Goal: Information Seeking & Learning: Learn about a topic

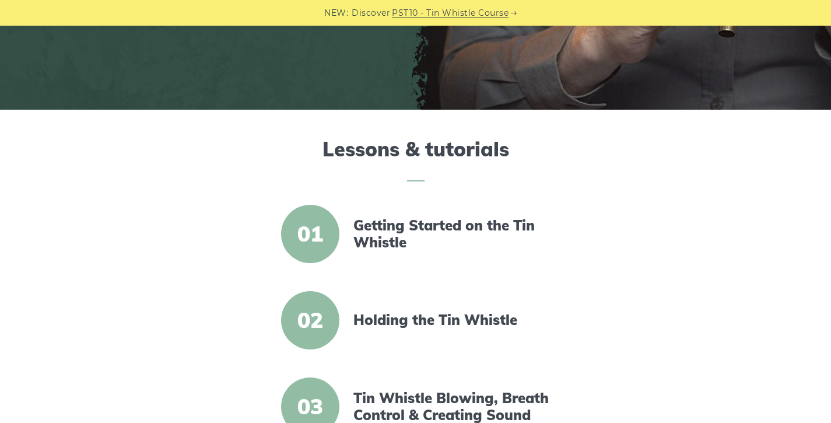
scroll to position [271, 0]
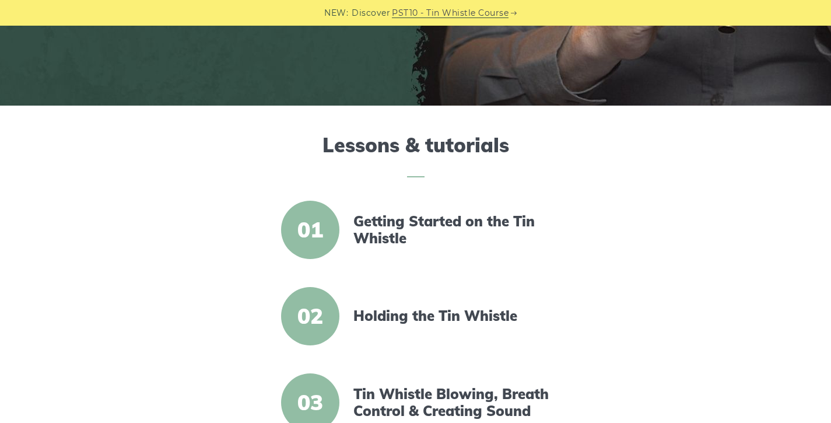
click at [315, 235] on span "01" at bounding box center [310, 230] width 58 height 58
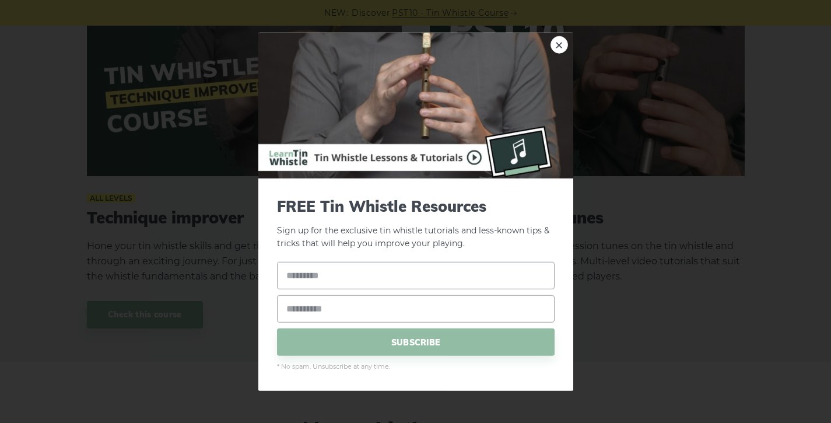
scroll to position [1353, 0]
click at [555, 45] on link "×" at bounding box center [558, 44] width 17 height 17
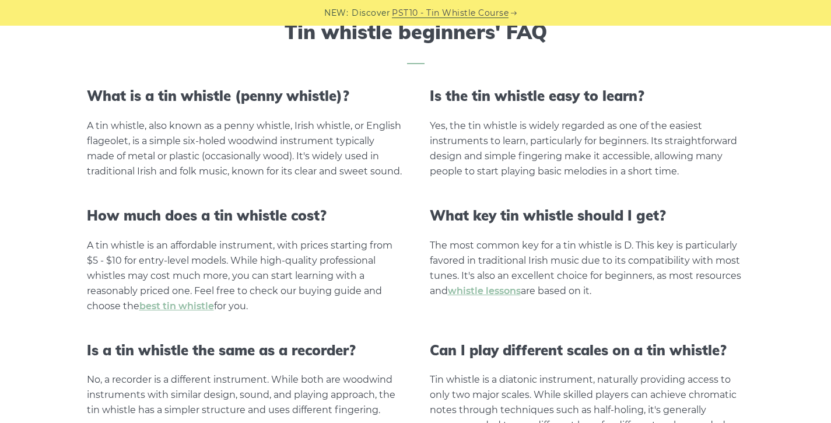
scroll to position [2307, 0]
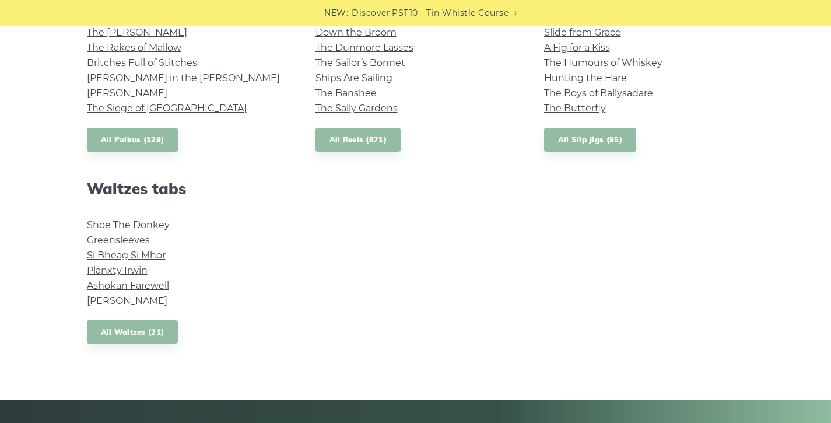
scroll to position [927, 0]
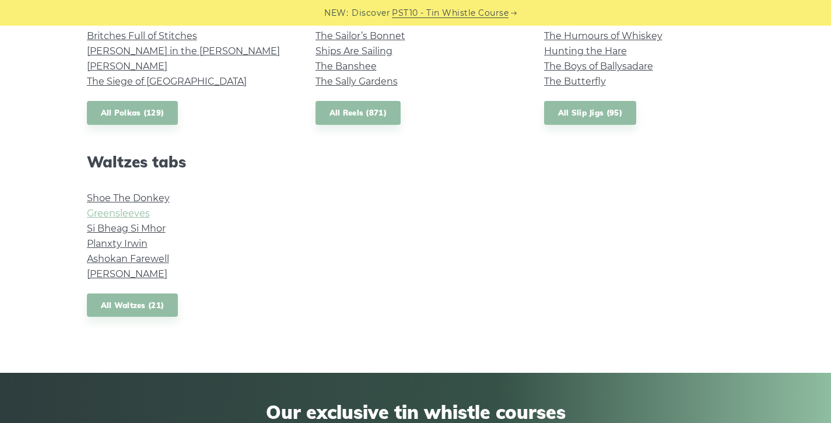
click at [119, 212] on link "Greensleeves" at bounding box center [118, 213] width 63 height 11
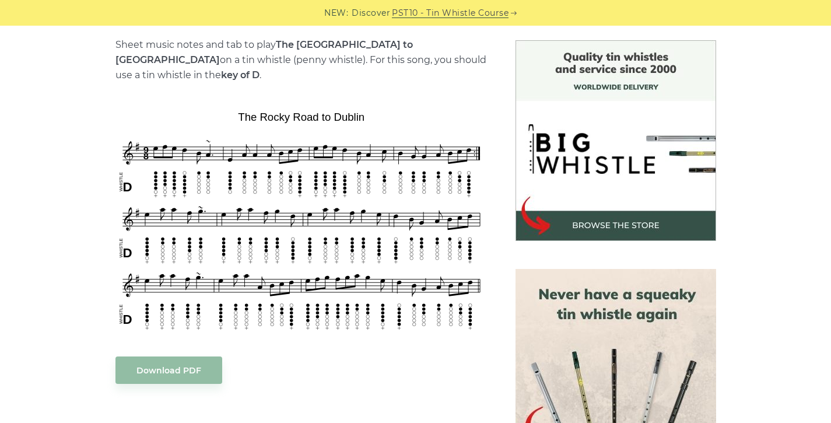
scroll to position [295, 0]
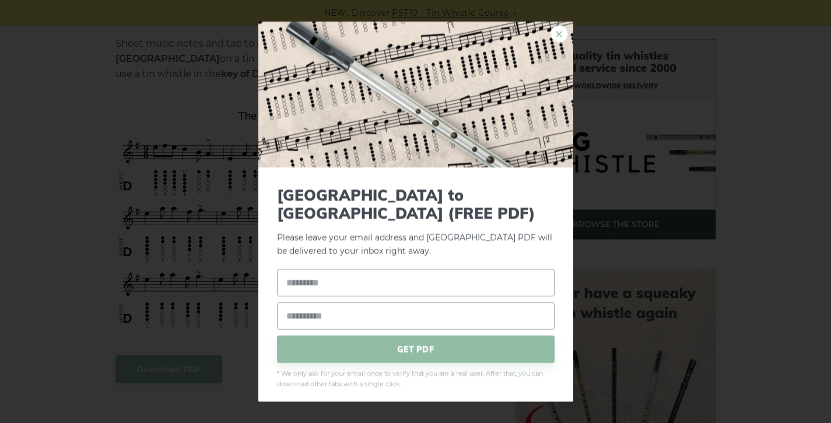
click at [558, 41] on link "×" at bounding box center [558, 32] width 17 height 17
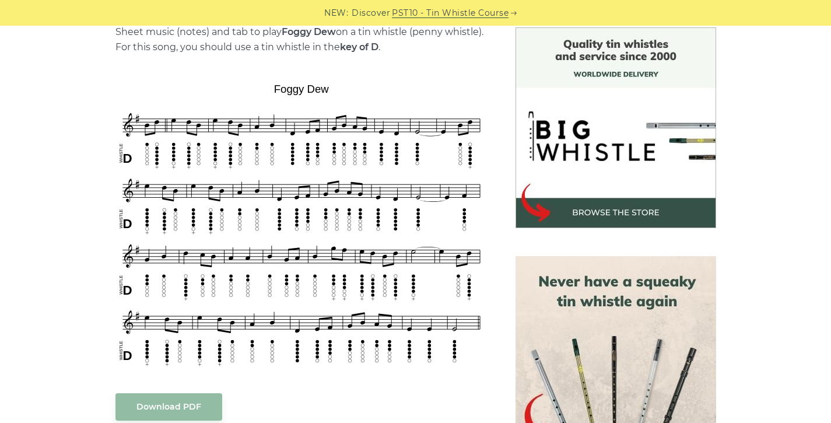
scroll to position [312, 0]
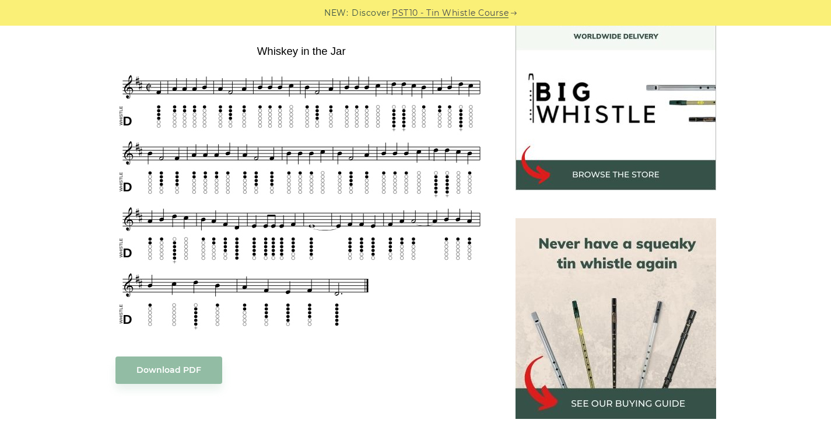
scroll to position [347, 0]
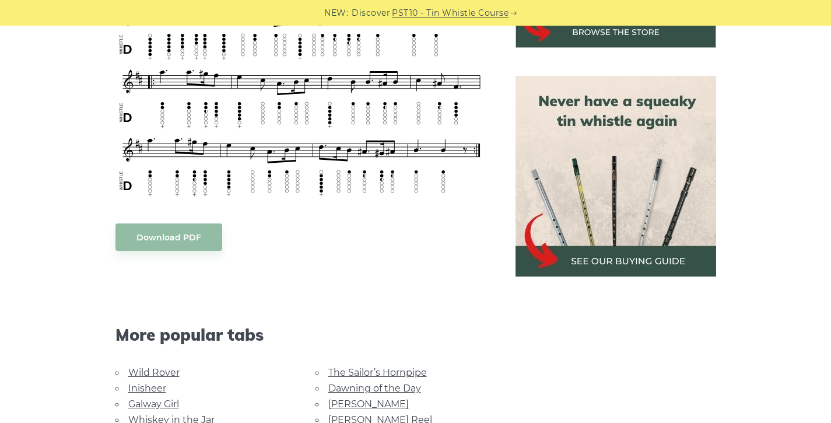
scroll to position [488, 0]
